Goal: Task Accomplishment & Management: Manage account settings

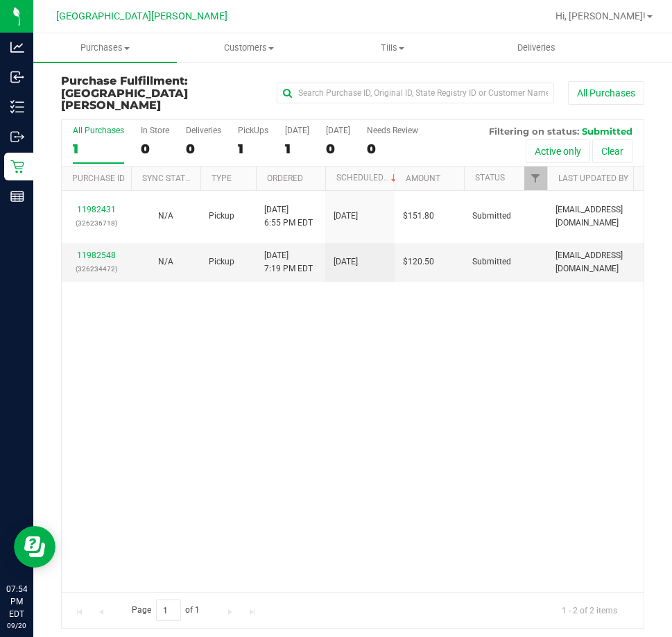
click at [208, 437] on div "11982431 (326236718) N/A Pickup [DATE] 6:55 PM EDT 9/20/2025 $151.80 Submitted …" at bounding box center [353, 391] width 582 height 401
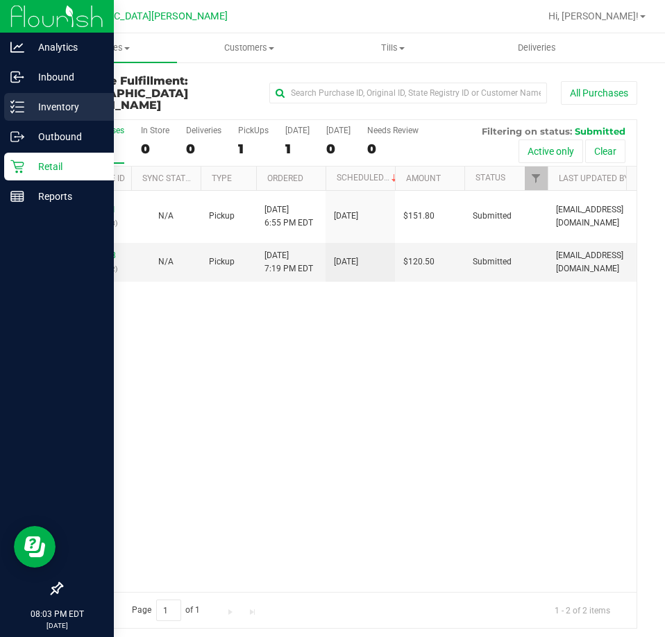
click at [33, 103] on p "Inventory" at bounding box center [65, 107] width 83 height 17
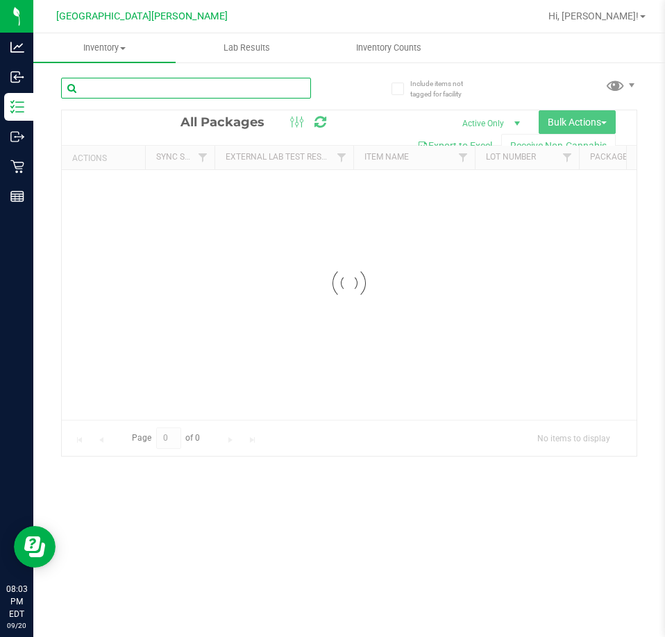
click at [127, 91] on input "text" at bounding box center [186, 88] width 250 height 21
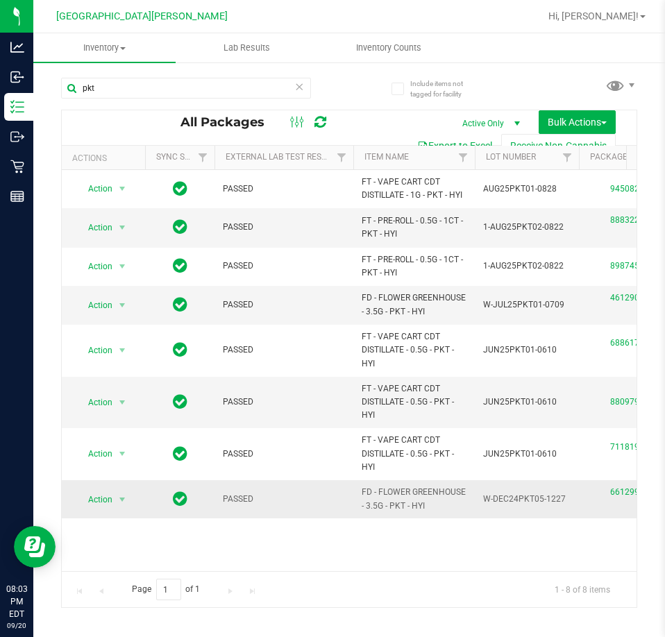
drag, startPoint x: 432, startPoint y: 502, endPoint x: 366, endPoint y: 485, distance: 68.2
click at [366, 485] on td "FD - FLOWER GREENHOUSE - 3.5G - PKT - HYI" at bounding box center [413, 499] width 121 height 38
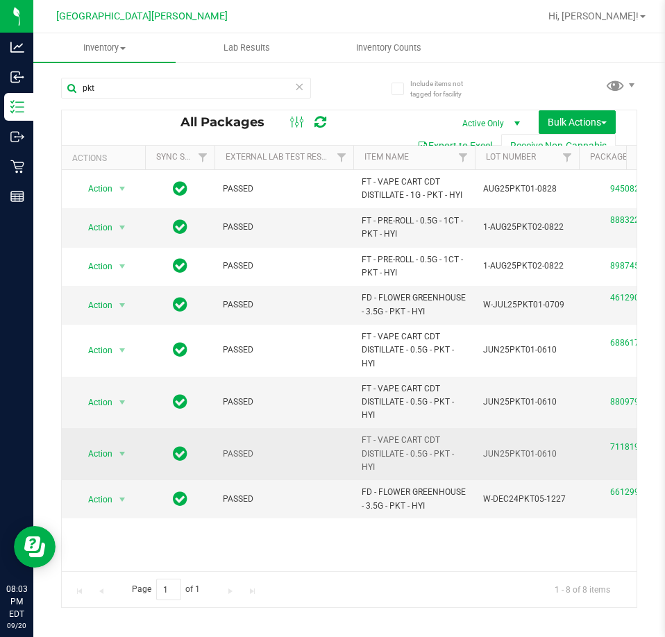
copy span "FD - FLOWER GREENHOUSE - 3.5G - PKT - HYI"
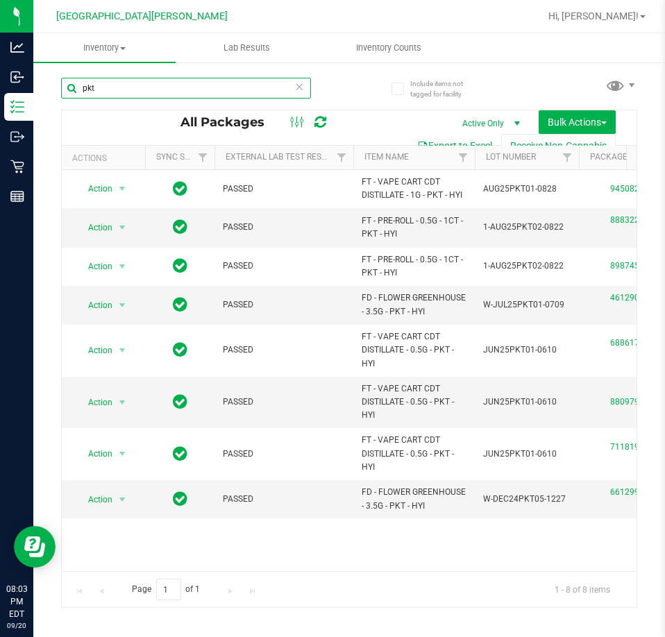
click at [173, 96] on input "pkt" at bounding box center [186, 88] width 250 height 21
paste input "FD - FLOWER GREENHOUSE - 3.5G - PKT - HYI"
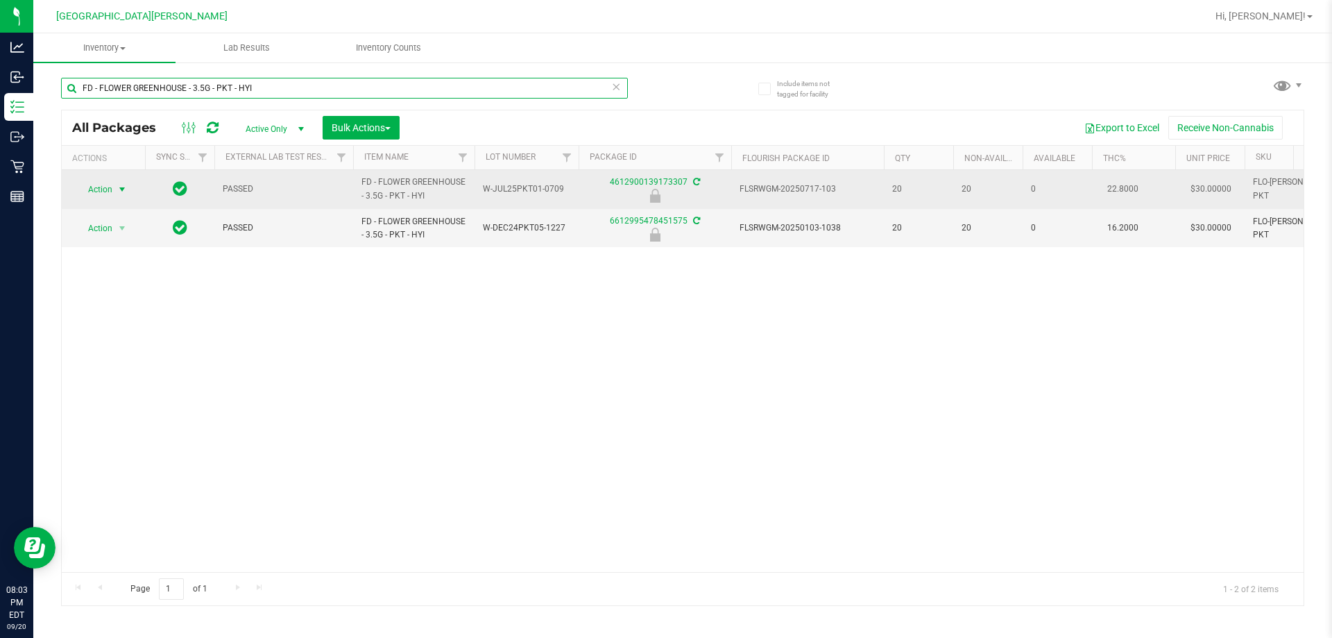
type input "FD - FLOWER GREENHOUSE - 3.5G - PKT - HYI"
click at [95, 183] on span "Action" at bounding box center [94, 189] width 37 height 19
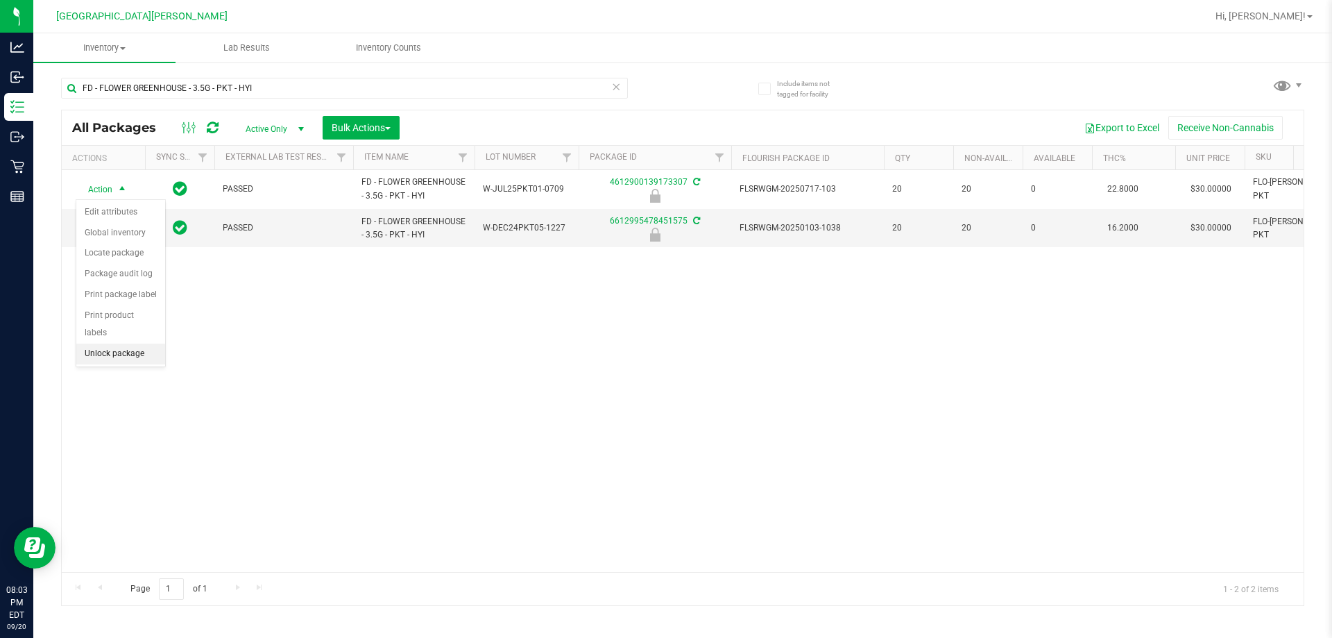
click at [117, 343] on li "Unlock package" at bounding box center [120, 353] width 89 height 21
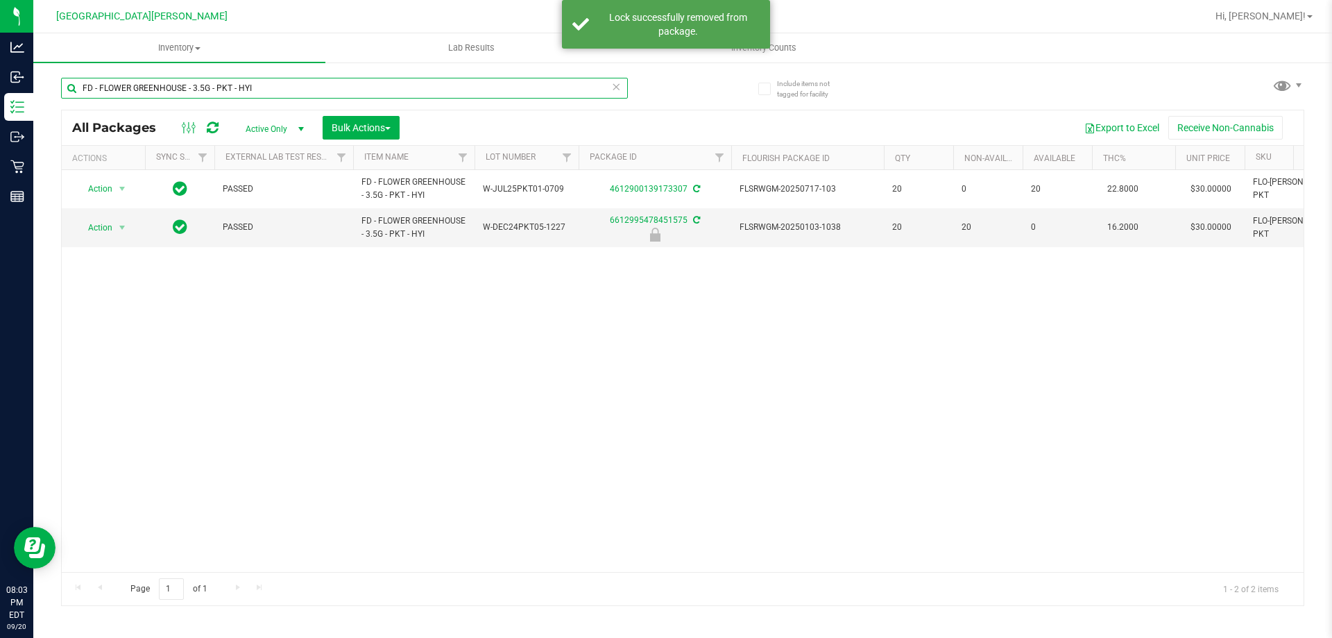
click at [287, 87] on input "FD - FLOWER GREENHOUSE - 3.5G - PKT - HYI" at bounding box center [344, 88] width 567 height 21
click at [621, 88] on input "FD - FLOWER GREENHOUSE - 3.5G - PKT - HYI" at bounding box center [344, 88] width 567 height 21
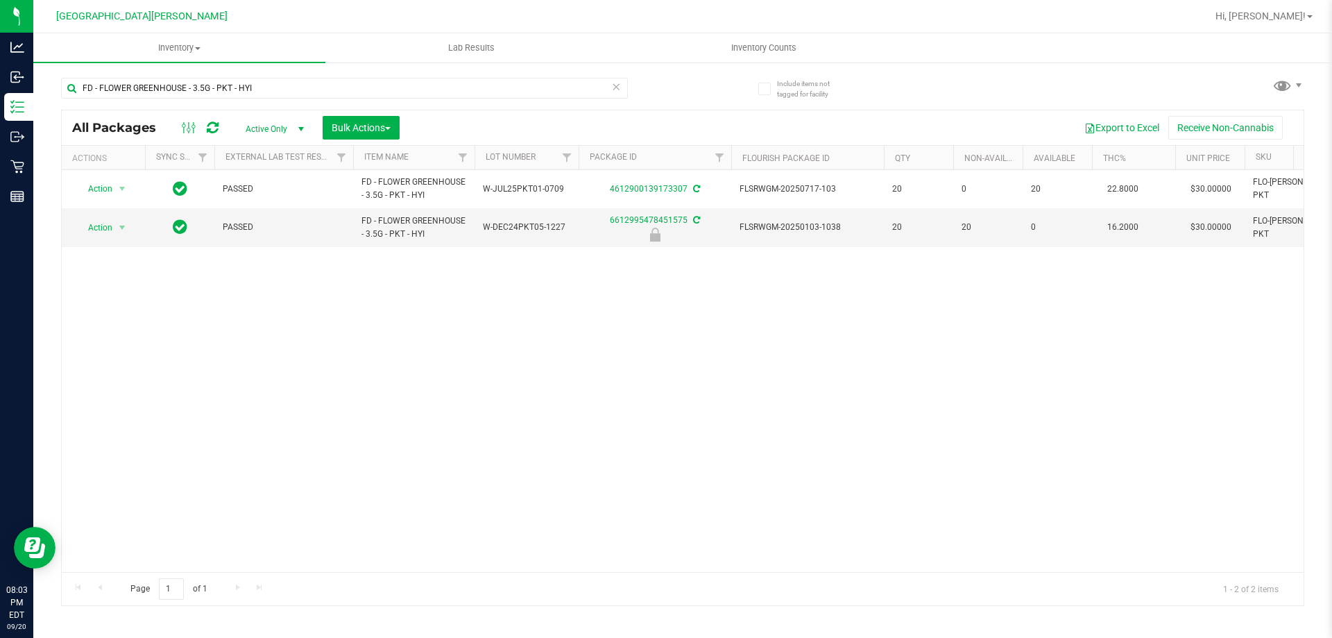
click at [616, 89] on icon at bounding box center [616, 86] width 10 height 17
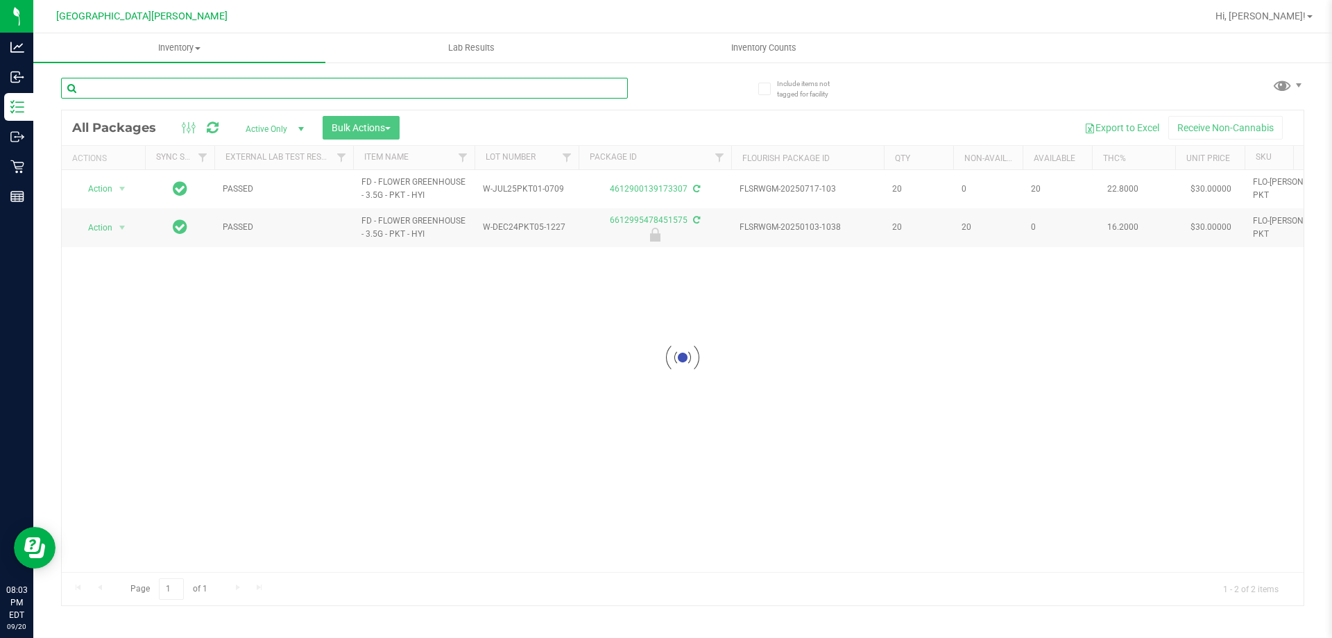
click at [561, 82] on input "text" at bounding box center [344, 88] width 567 height 21
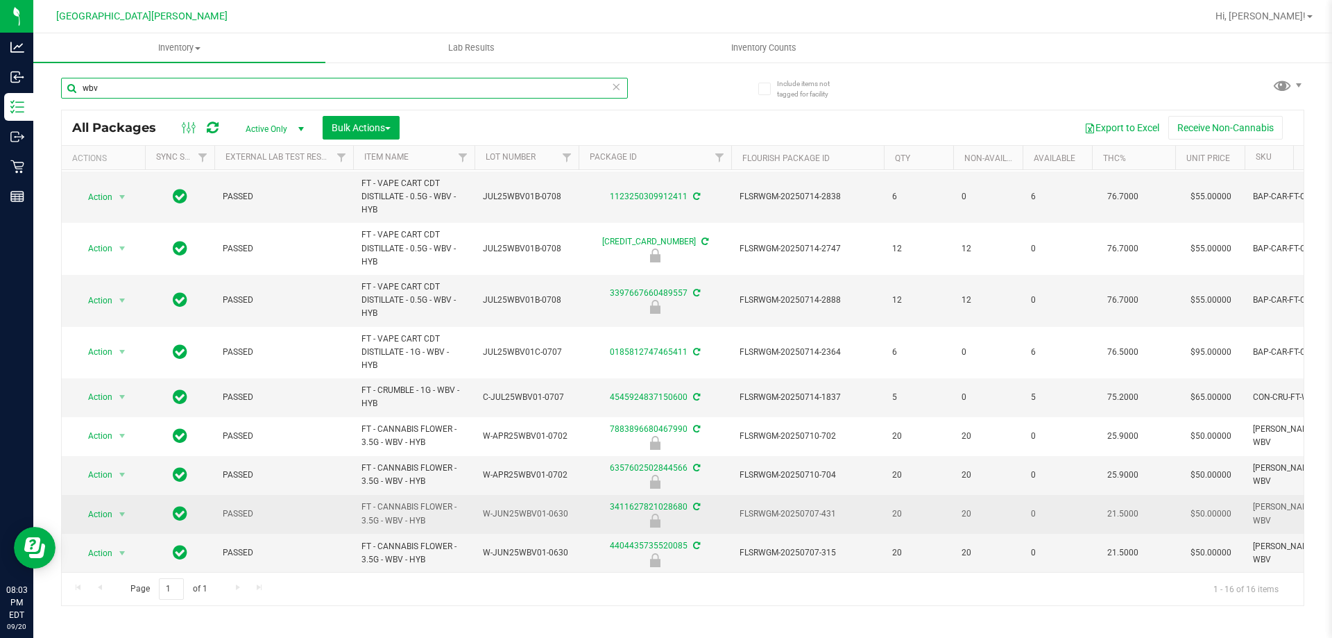
scroll to position [281, 0]
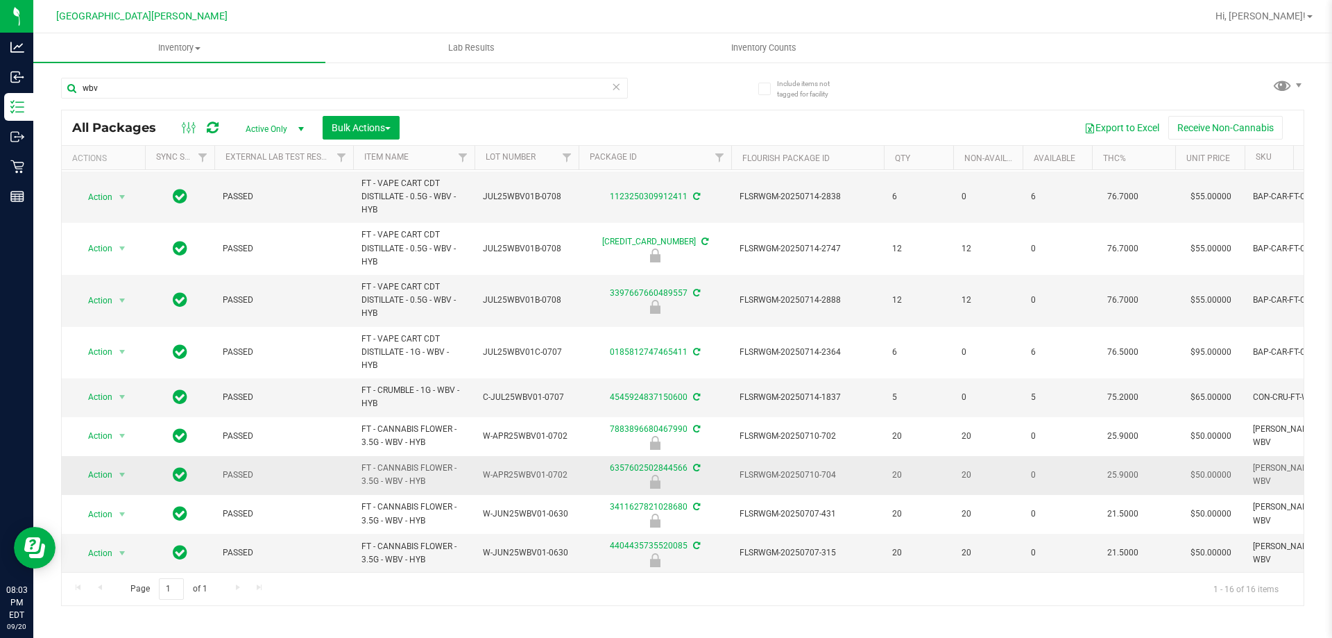
drag, startPoint x: 439, startPoint y: 474, endPoint x: 362, endPoint y: 455, distance: 80.1
click at [362, 461] on span "FT - CANNABIS FLOWER - 3.5G - WBV - HYB" at bounding box center [414, 474] width 105 height 26
click at [148, 84] on input "wbv" at bounding box center [344, 88] width 567 height 21
paste input "FD - FLOWER GREENHOUSE - 3.5G - PKT - HYI"
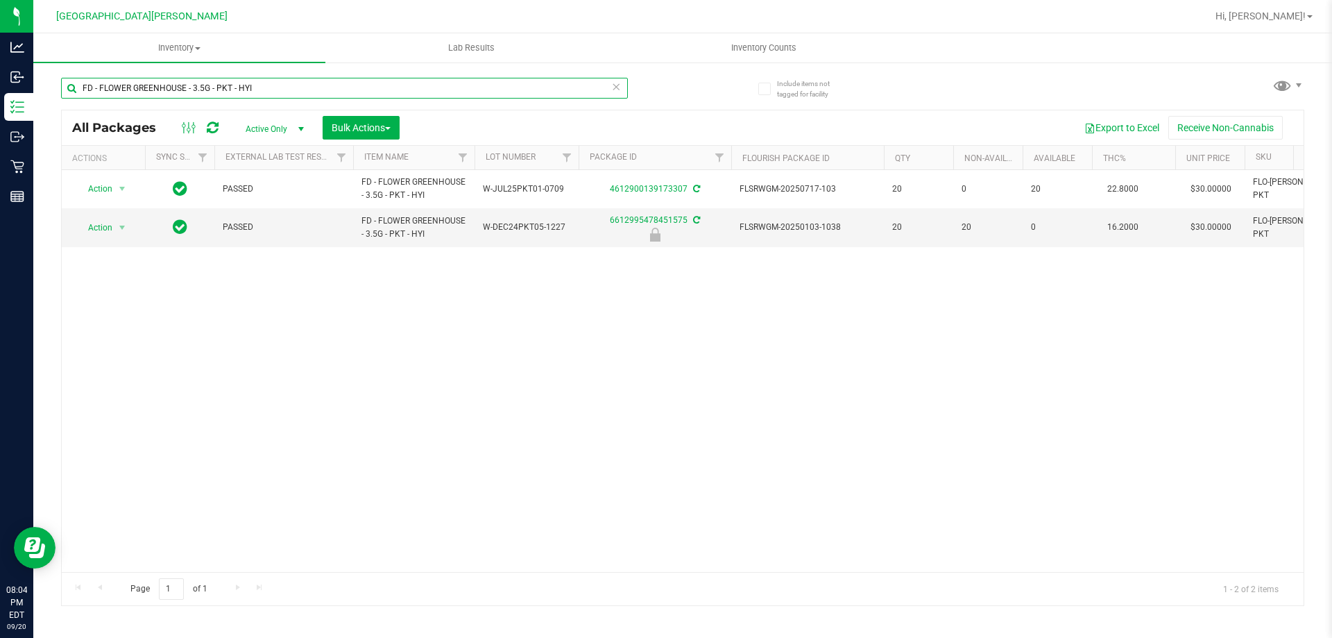
type input "FD - FLOWER GREENHOUSE - 3.5G - PKT - HYI"
click at [618, 85] on icon at bounding box center [616, 86] width 10 height 17
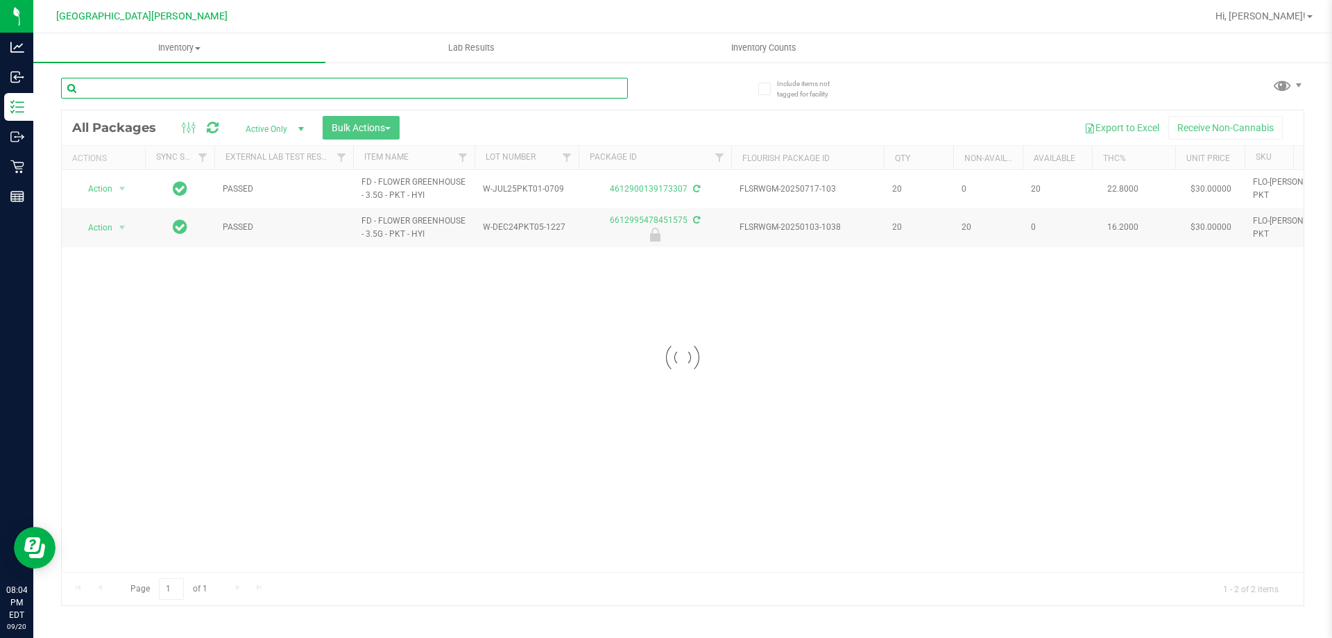
click at [493, 83] on input "text" at bounding box center [344, 88] width 567 height 21
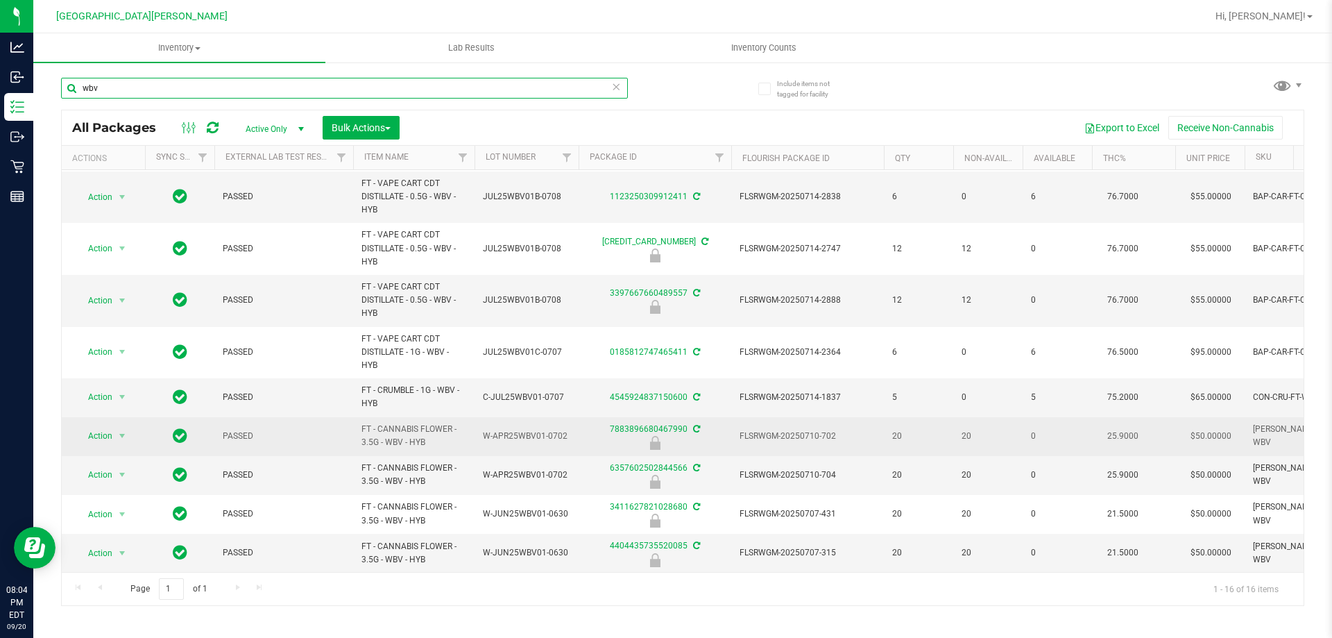
scroll to position [281, 0]
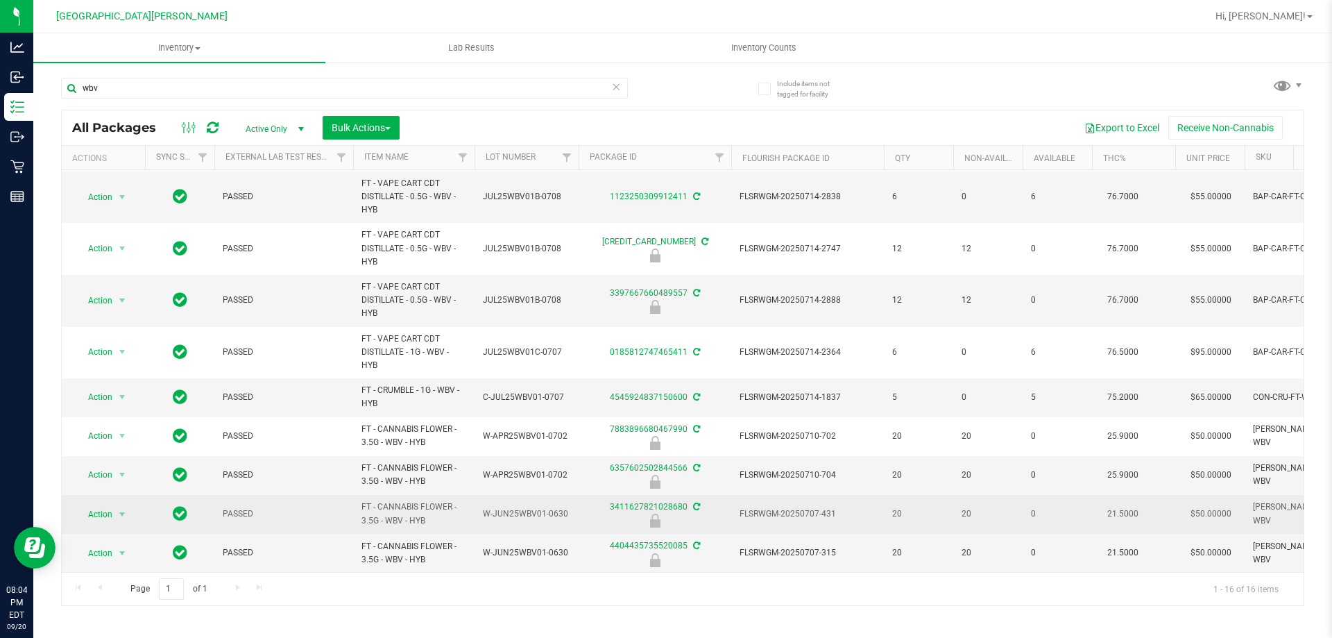
drag, startPoint x: 435, startPoint y: 507, endPoint x: 355, endPoint y: 495, distance: 80.7
click at [355, 495] on td "FT - CANNABIS FLOWER - 3.5G - WBV - HYB" at bounding box center [413, 514] width 121 height 39
copy span "FT - CANNABIS FLOWER - 3.5G - WBV - HYB"
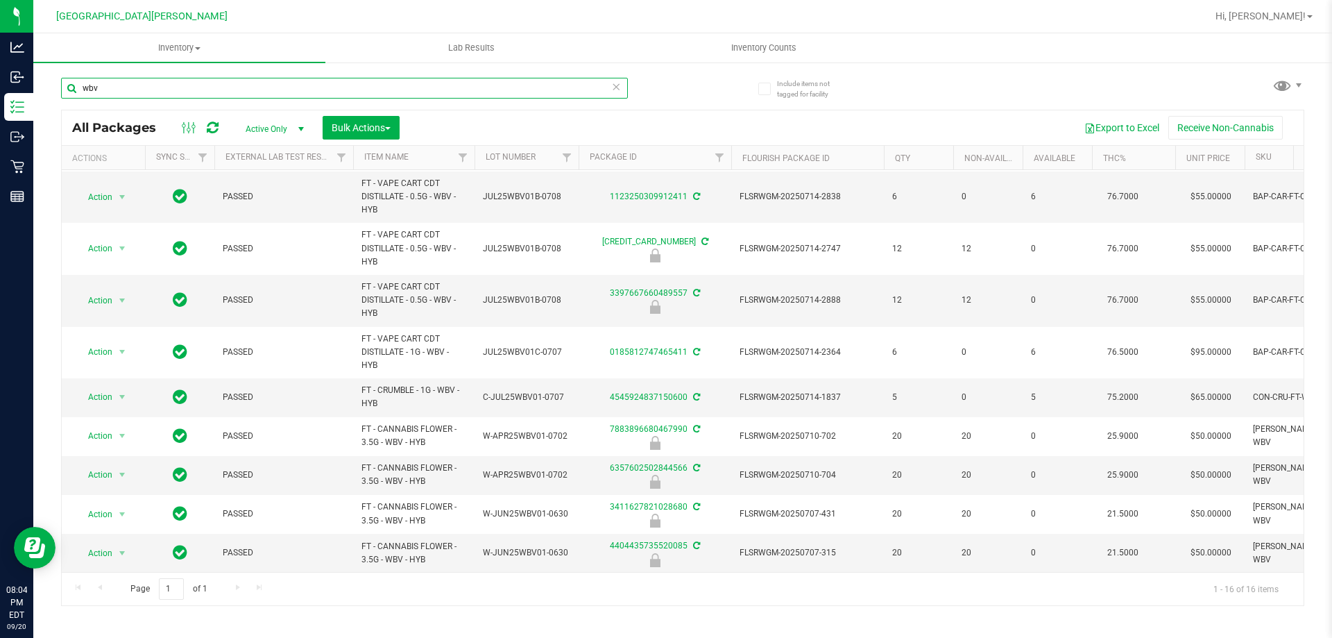
click at [168, 90] on input "wbv" at bounding box center [344, 88] width 567 height 21
paste input "FT - CANNABIS FLOWER - 3.5G - WBV - HYB"
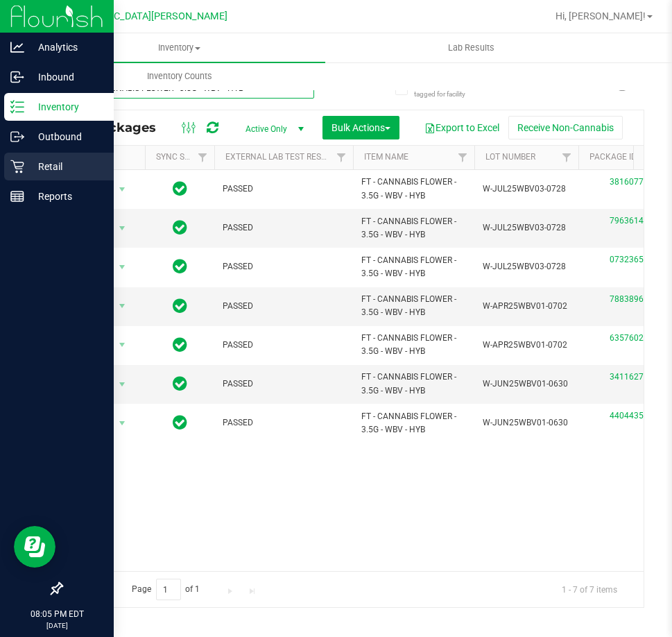
type input "FT - CANNABIS FLOWER - 3.5G - WBV - HYB"
click at [22, 166] on icon at bounding box center [17, 167] width 14 height 14
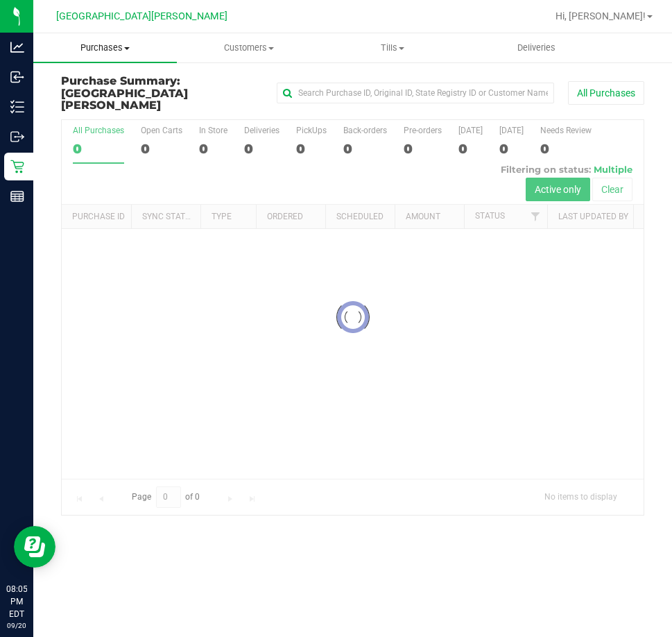
click at [118, 49] on span "Purchases" at bounding box center [105, 48] width 144 height 12
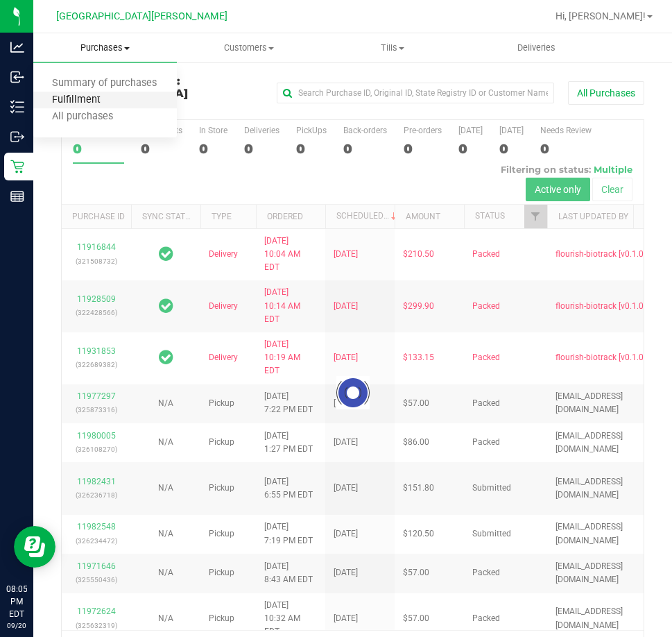
click at [86, 97] on span "Fulfillment" at bounding box center [76, 100] width 86 height 12
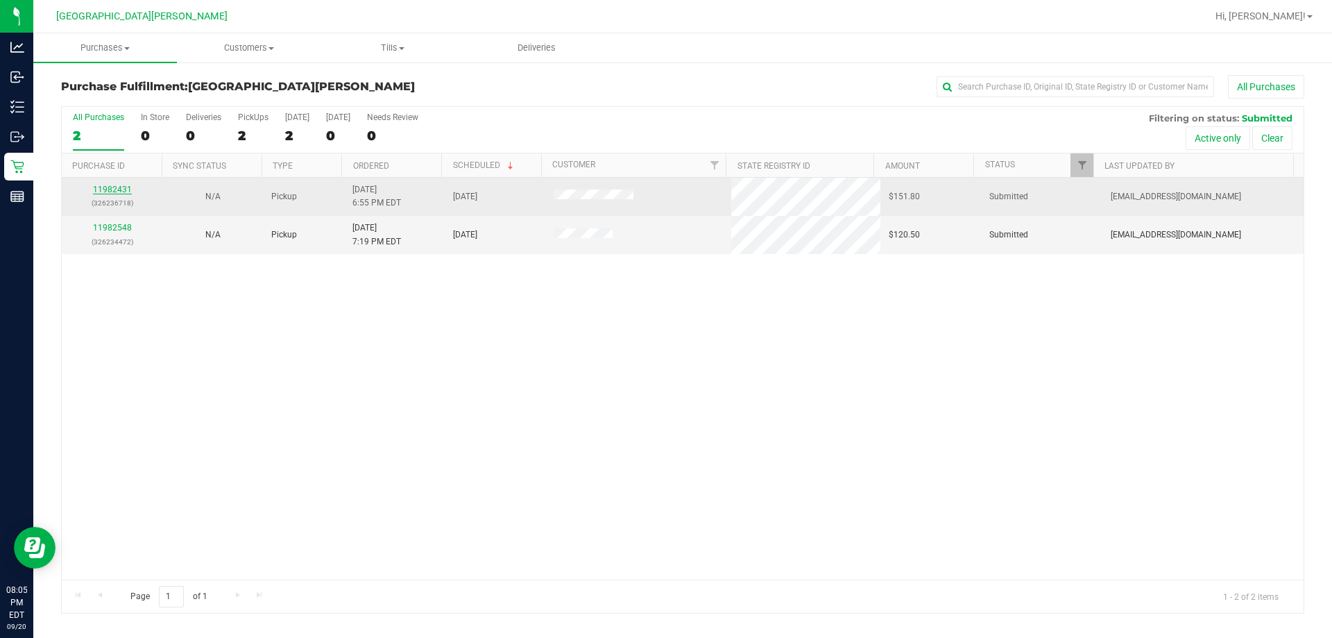
click at [115, 189] on link "11982431" at bounding box center [112, 190] width 39 height 10
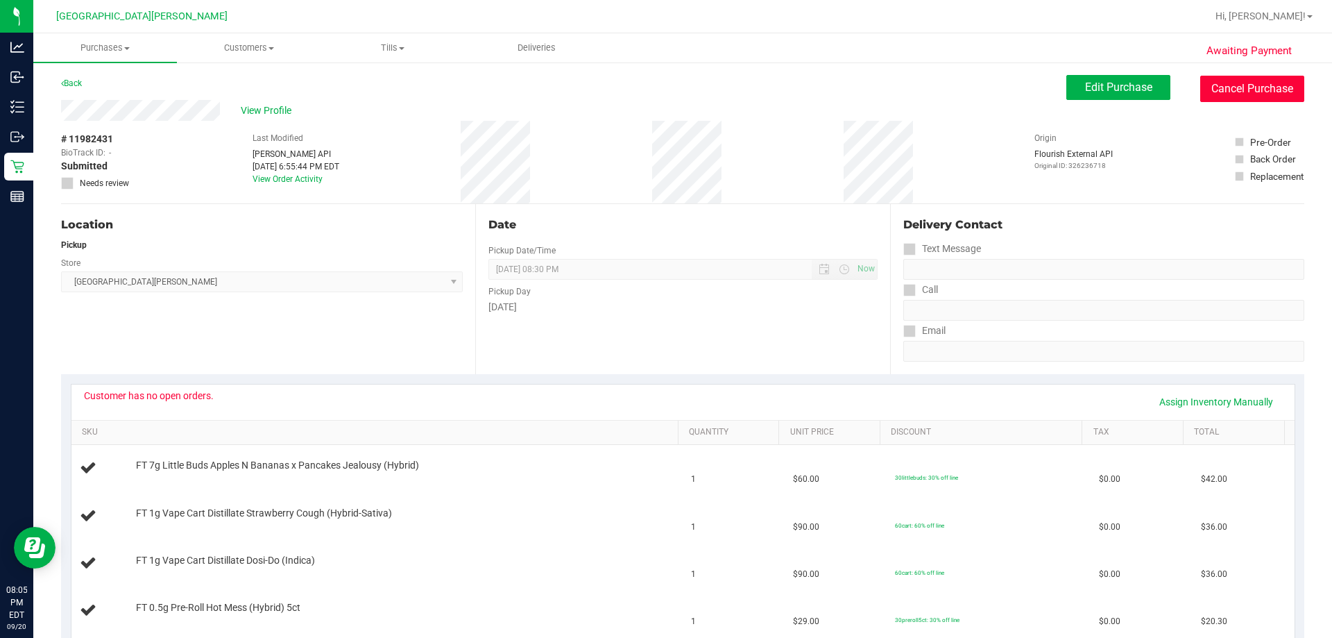
click at [672, 94] on button "Cancel Purchase" at bounding box center [1252, 89] width 104 height 26
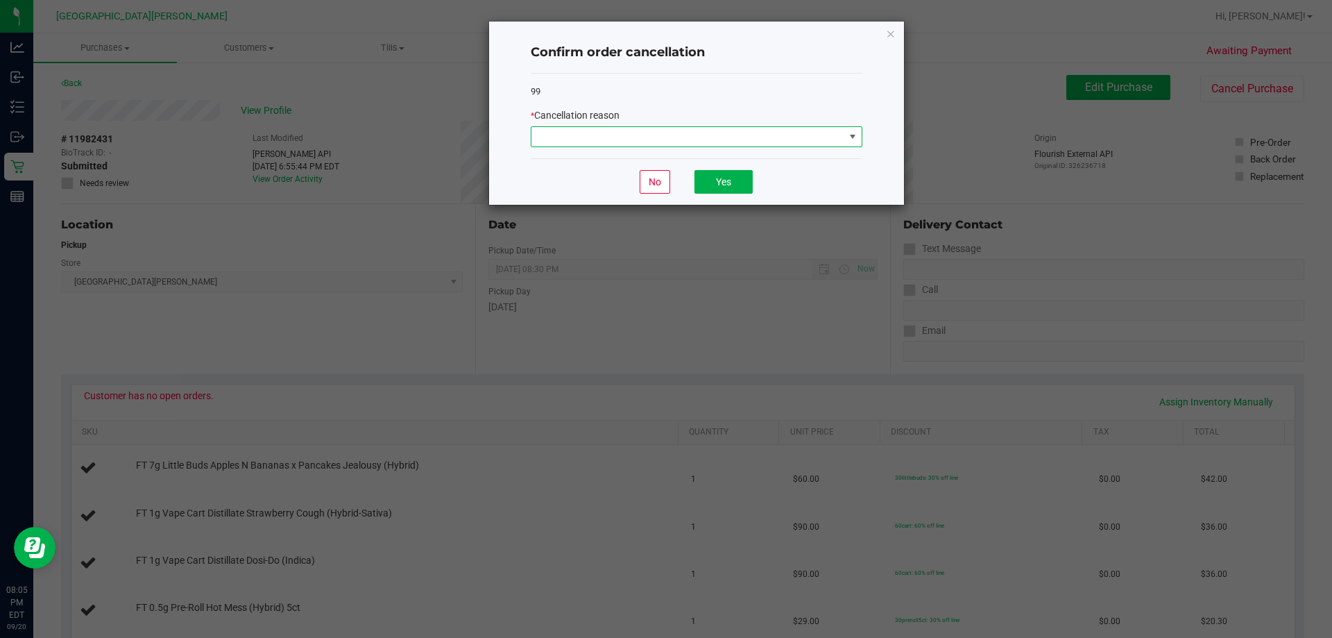
click at [672, 133] on span at bounding box center [688, 136] width 313 height 19
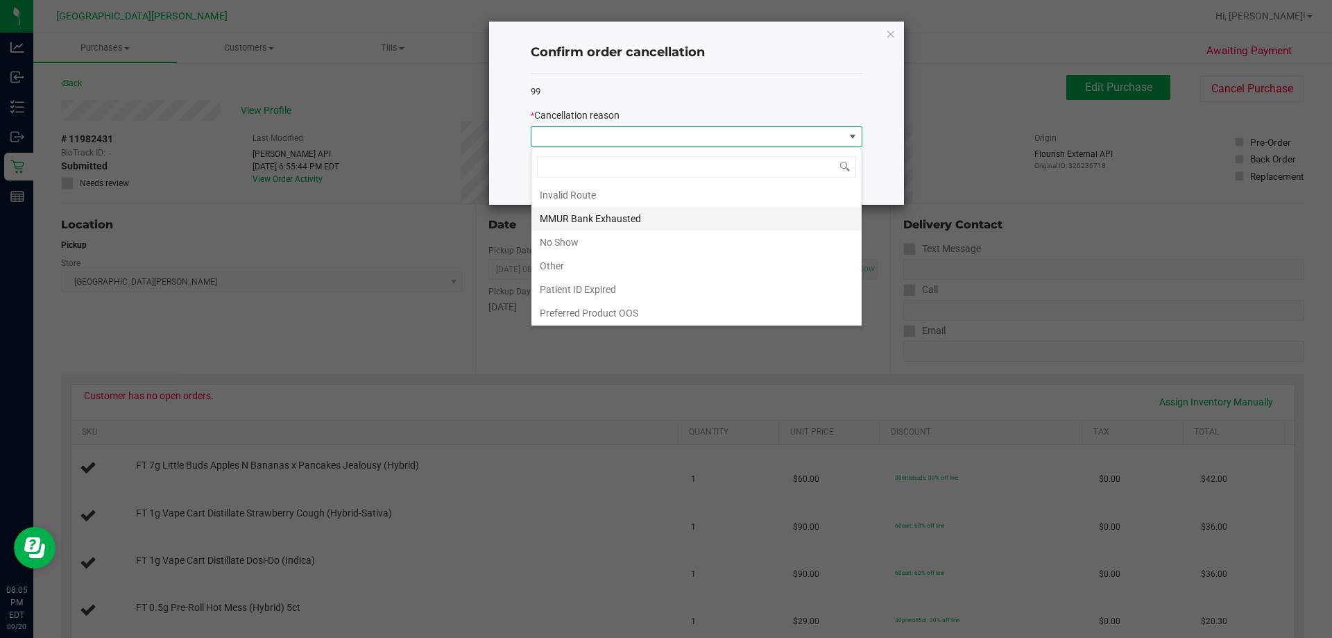
scroll to position [74, 0]
click at [625, 214] on li "MMUR Bank Exhausted" at bounding box center [697, 217] width 330 height 24
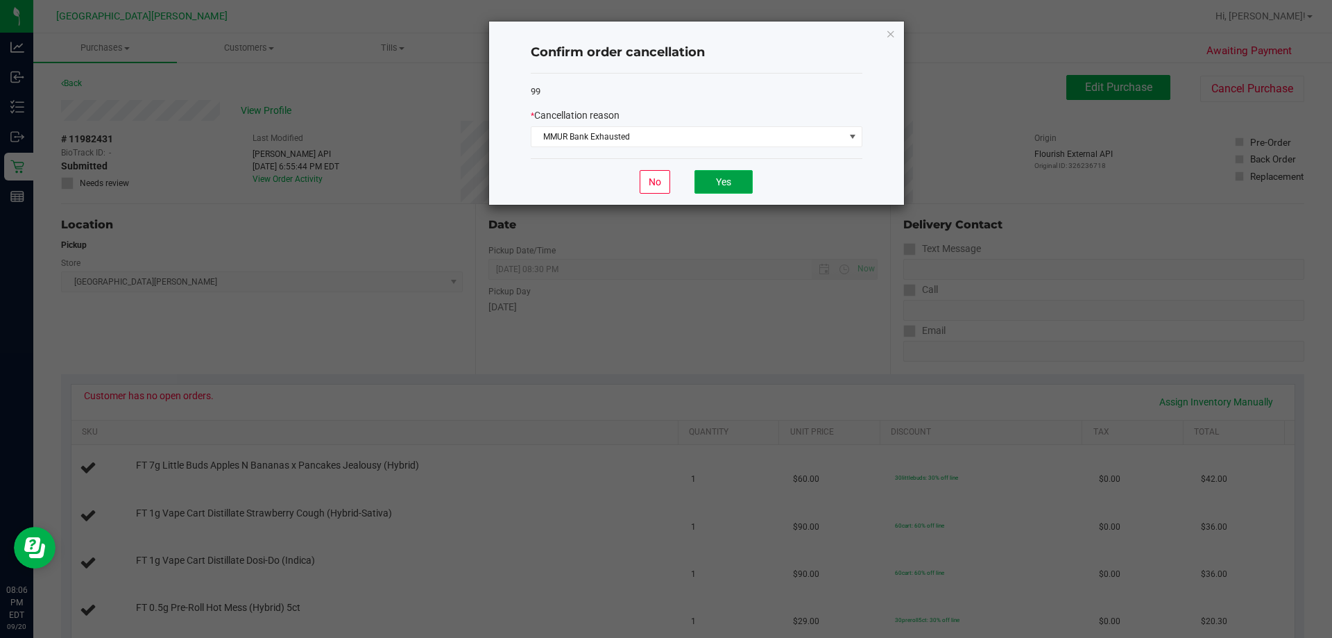
click at [672, 187] on button "Yes" at bounding box center [724, 182] width 58 height 24
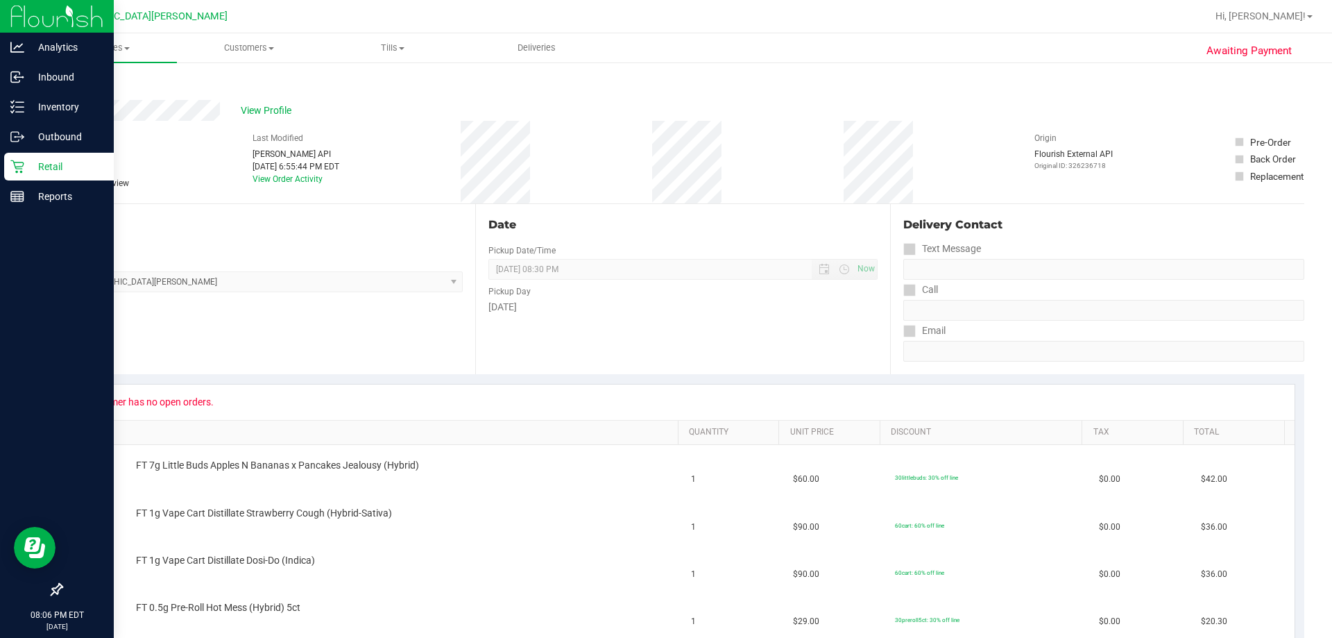
click at [29, 163] on p "Retail" at bounding box center [65, 166] width 83 height 17
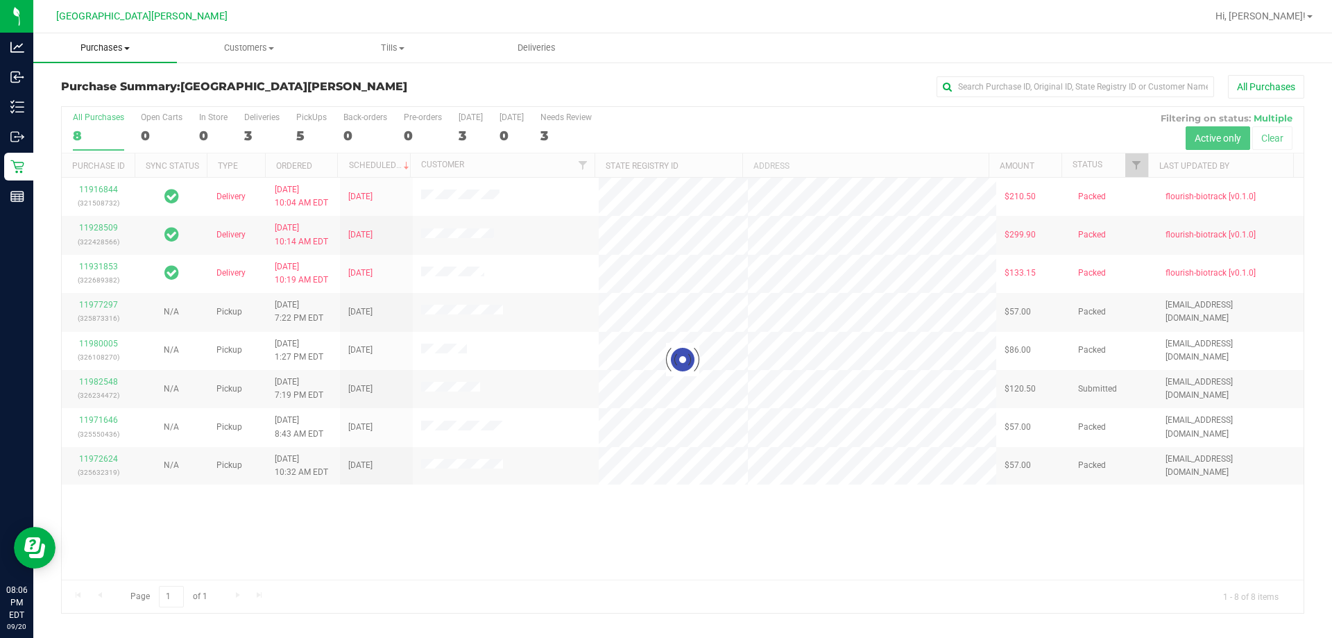
click at [102, 49] on span "Purchases" at bounding box center [105, 48] width 144 height 12
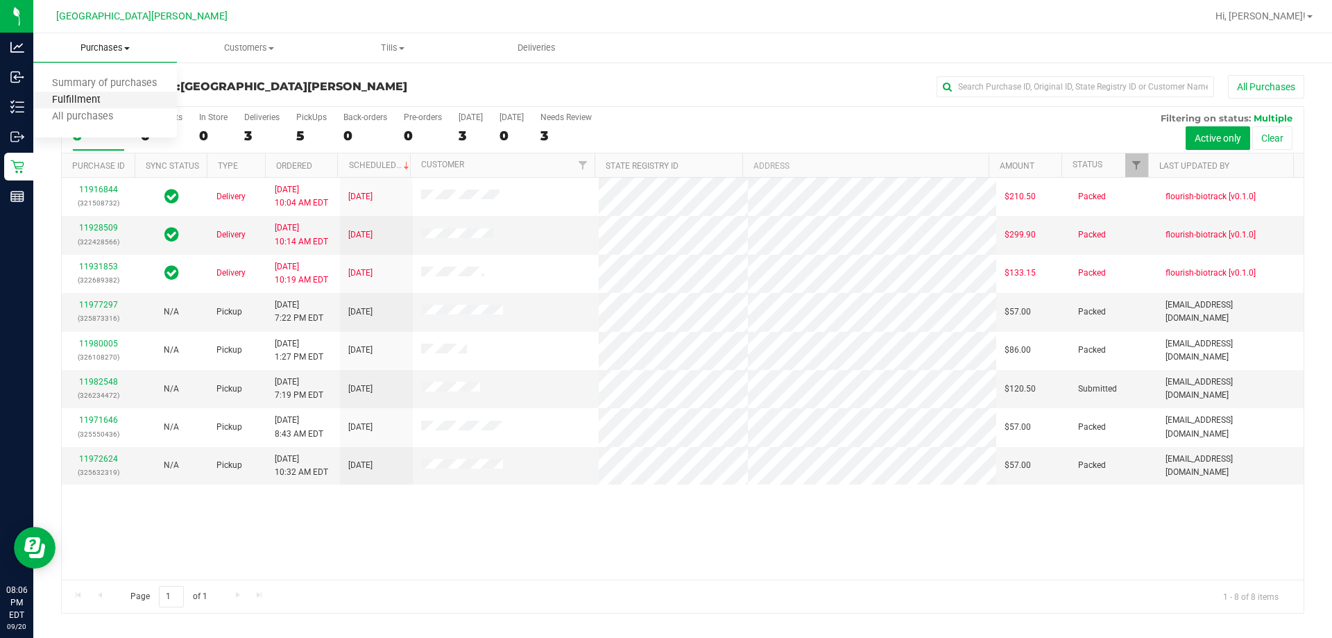
click at [96, 101] on span "Fulfillment" at bounding box center [76, 100] width 86 height 12
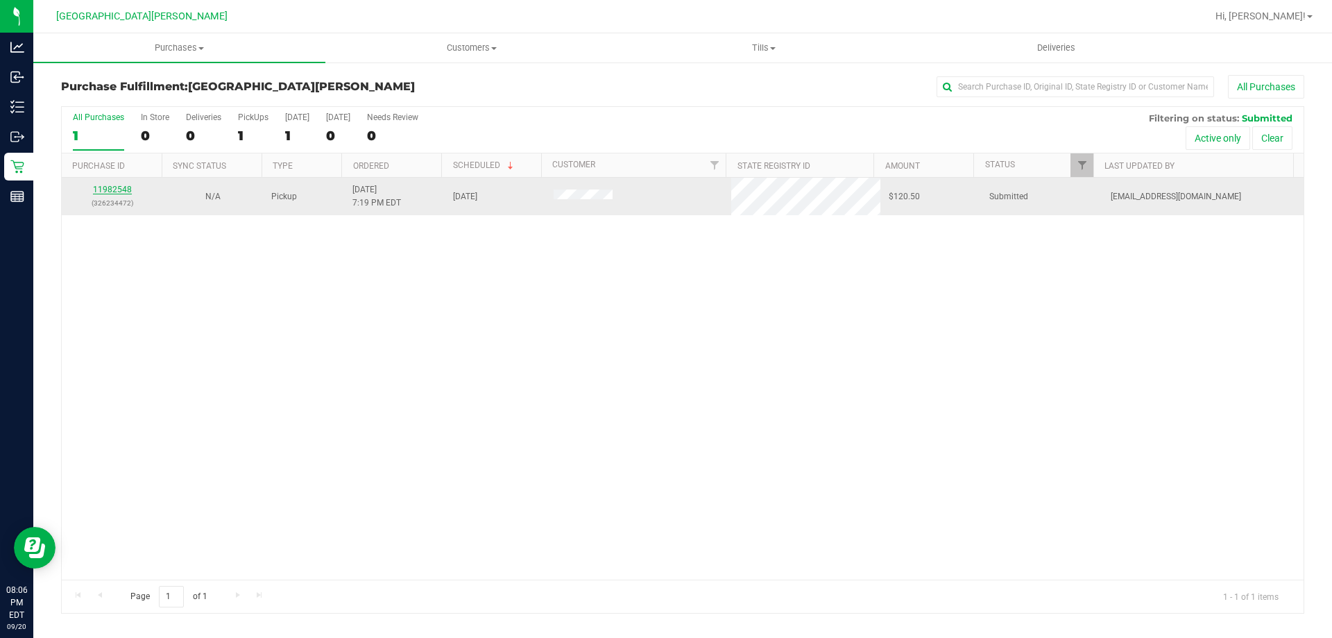
click at [122, 188] on link "11982548" at bounding box center [112, 190] width 39 height 10
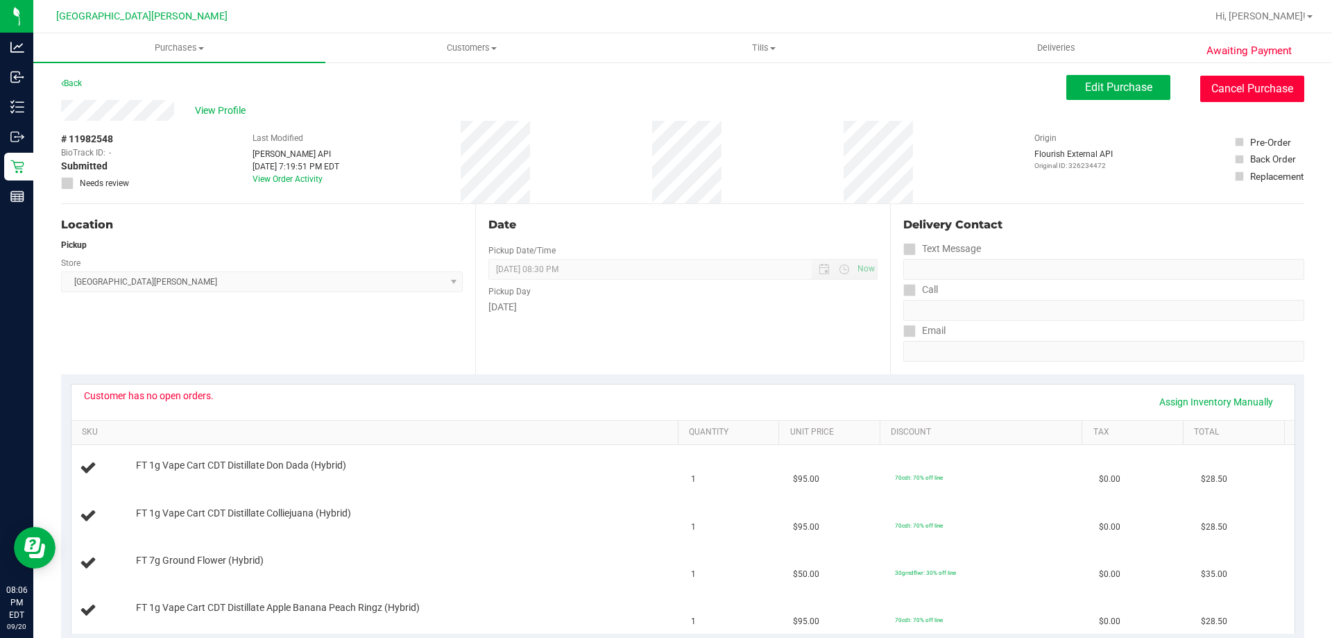
click at [672, 90] on button "Cancel Purchase" at bounding box center [1252, 89] width 104 height 26
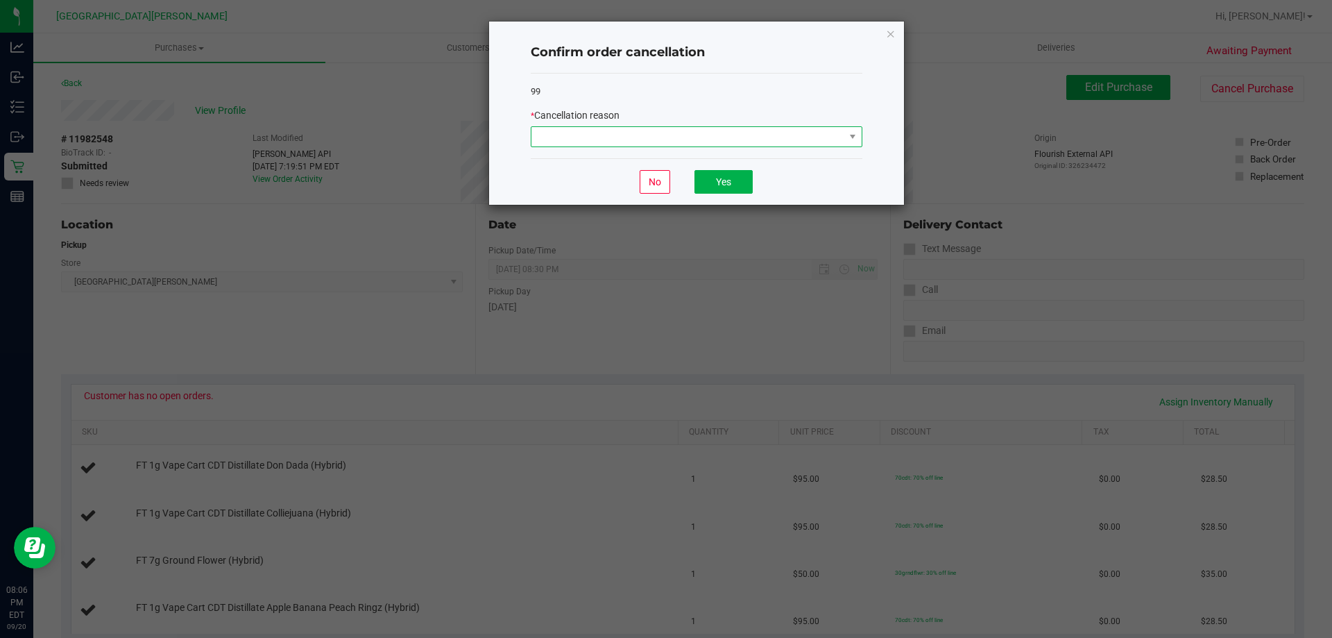
click at [672, 136] on span at bounding box center [688, 136] width 313 height 19
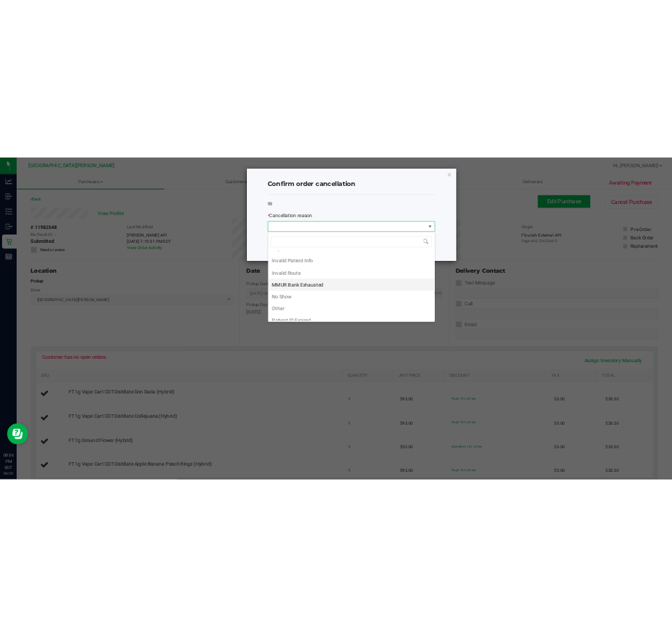
scroll to position [74, 0]
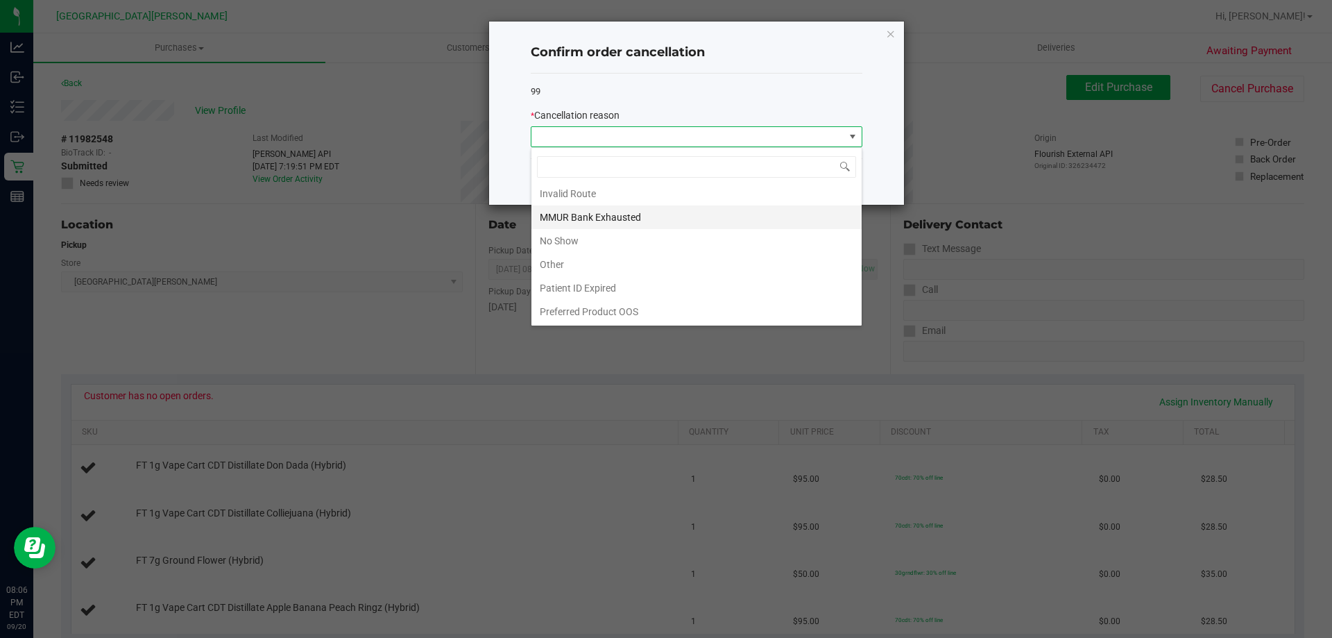
click at [641, 216] on li "MMUR Bank Exhausted" at bounding box center [697, 217] width 330 height 24
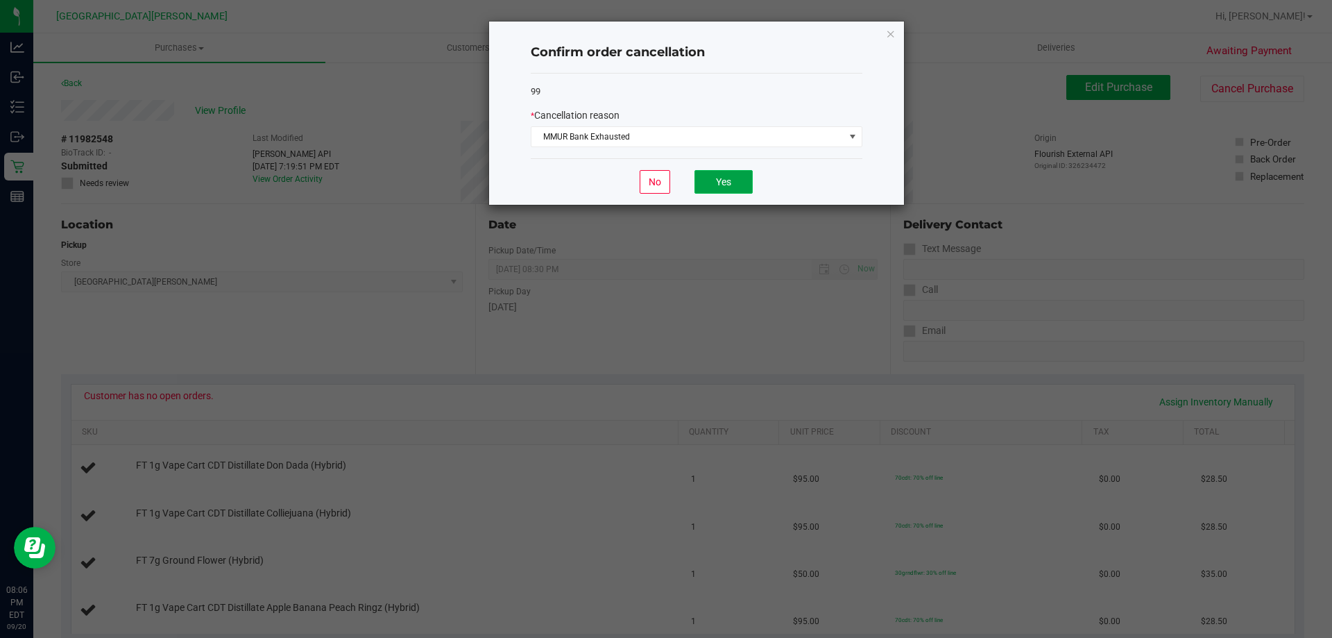
click at [672, 185] on button "Yes" at bounding box center [724, 182] width 58 height 24
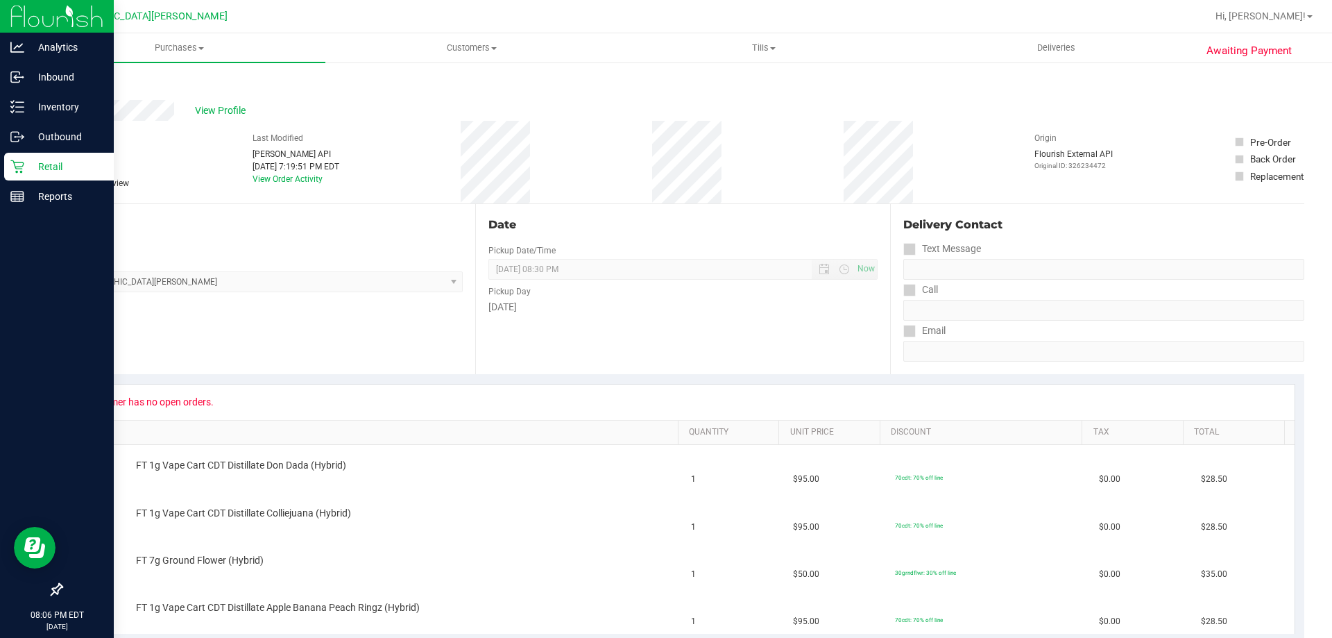
click at [67, 164] on p "Retail" at bounding box center [65, 166] width 83 height 17
